Goal: Task Accomplishment & Management: Use online tool/utility

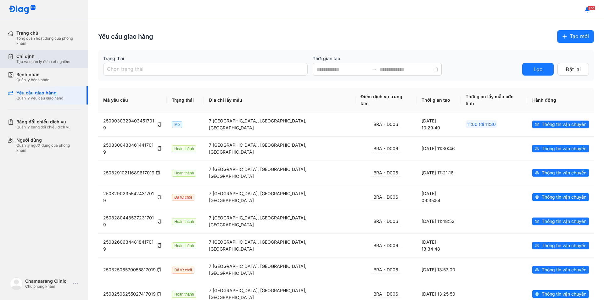
click at [38, 59] on div "Chỉ định" at bounding box center [43, 56] width 54 height 6
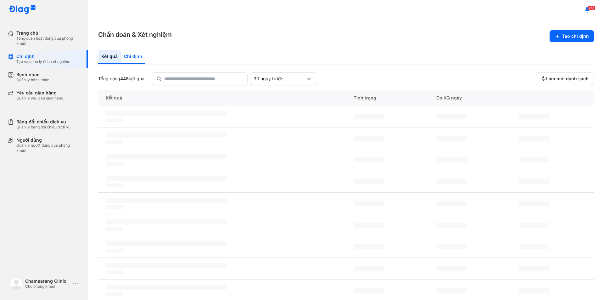
click at [138, 56] on div "Chỉ định" at bounding box center [133, 57] width 25 height 14
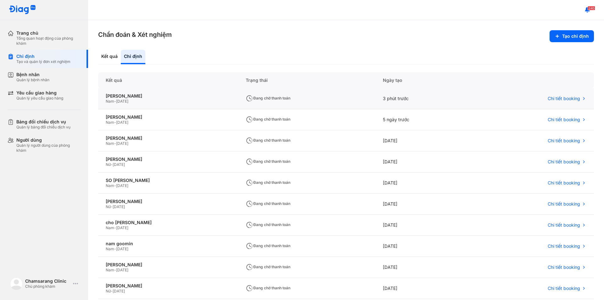
click at [161, 108] on div "[PERSON_NAME] - [DATE]" at bounding box center [168, 98] width 140 height 21
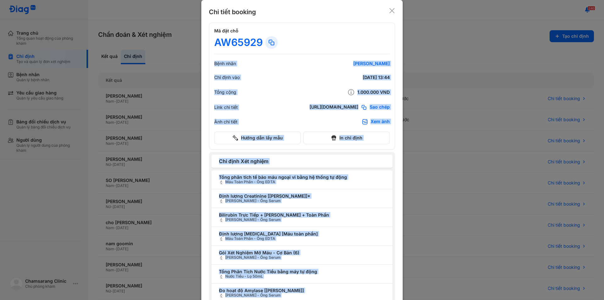
drag, startPoint x: 262, startPoint y: 42, endPoint x: 191, endPoint y: 41, distance: 71.1
click at [191, 41] on div "Chi tiết booking Mã đặt chỗ AW65929 Bệnh nhân [PERSON_NAME] nam Chỉ định vào [D…" at bounding box center [302, 150] width 604 height 300
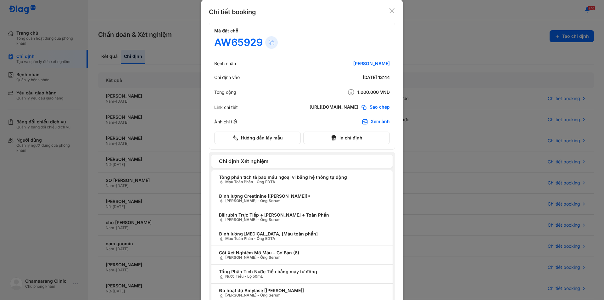
click at [255, 45] on div "AW65929" at bounding box center [238, 42] width 48 height 13
drag, startPoint x: 258, startPoint y: 41, endPoint x: 214, endPoint y: 42, distance: 44.6
click at [214, 42] on div "AW65929" at bounding box center [238, 42] width 48 height 13
copy div "AW65929"
click at [385, 10] on div "Chi tiết booking" at bounding box center [302, 12] width 186 height 9
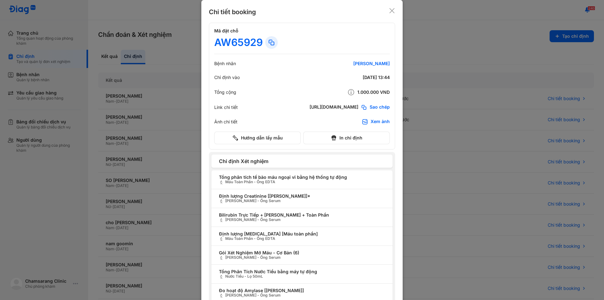
click at [390, 10] on icon at bounding box center [392, 11] width 6 height 6
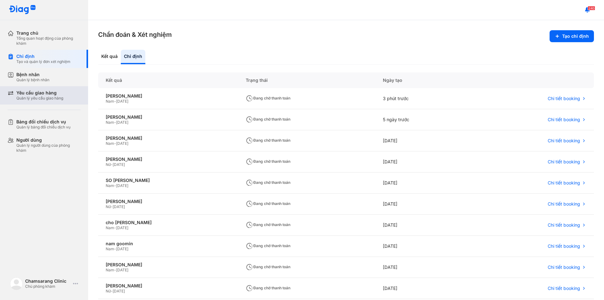
click at [34, 96] on div "Quản lý yêu cầu giao hàng" at bounding box center [39, 98] width 47 height 5
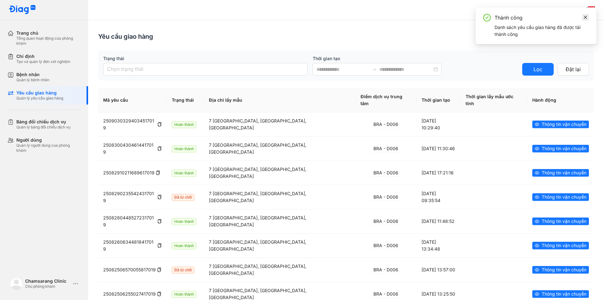
click at [587, 17] on icon "close" at bounding box center [585, 17] width 4 height 4
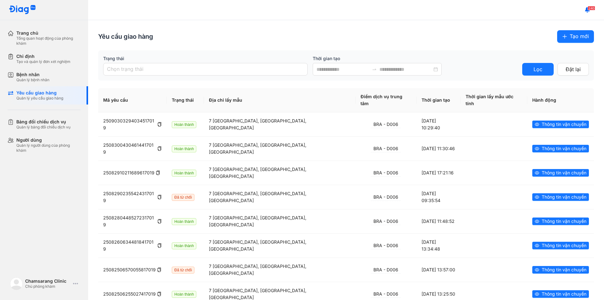
click at [570, 35] on span "Tạo mới" at bounding box center [578, 36] width 19 height 8
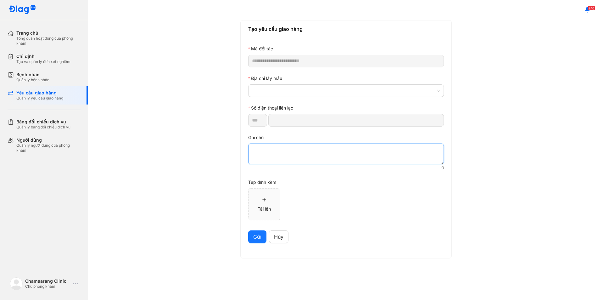
click at [272, 152] on textarea at bounding box center [346, 153] width 196 height 21
paste textarea "*******"
click at [289, 95] on span at bounding box center [346, 91] width 188 height 12
type textarea "*******"
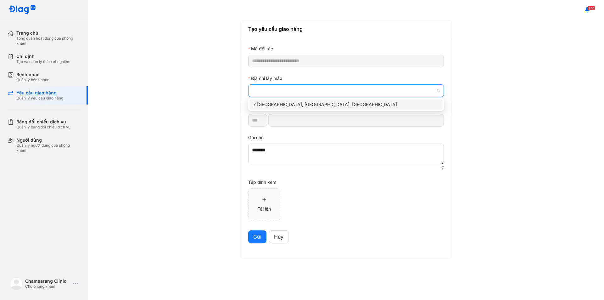
click at [284, 106] on div "7 [GEOGRAPHIC_DATA], [GEOGRAPHIC_DATA], [GEOGRAPHIC_DATA]" at bounding box center [345, 104] width 185 height 7
type input "*********"
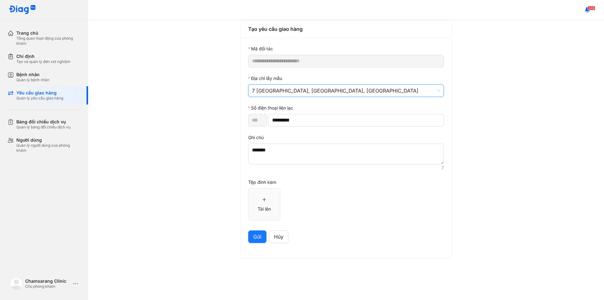
click at [251, 234] on button "Gửi" at bounding box center [257, 236] width 18 height 13
